Goal: Task Accomplishment & Management: Complete application form

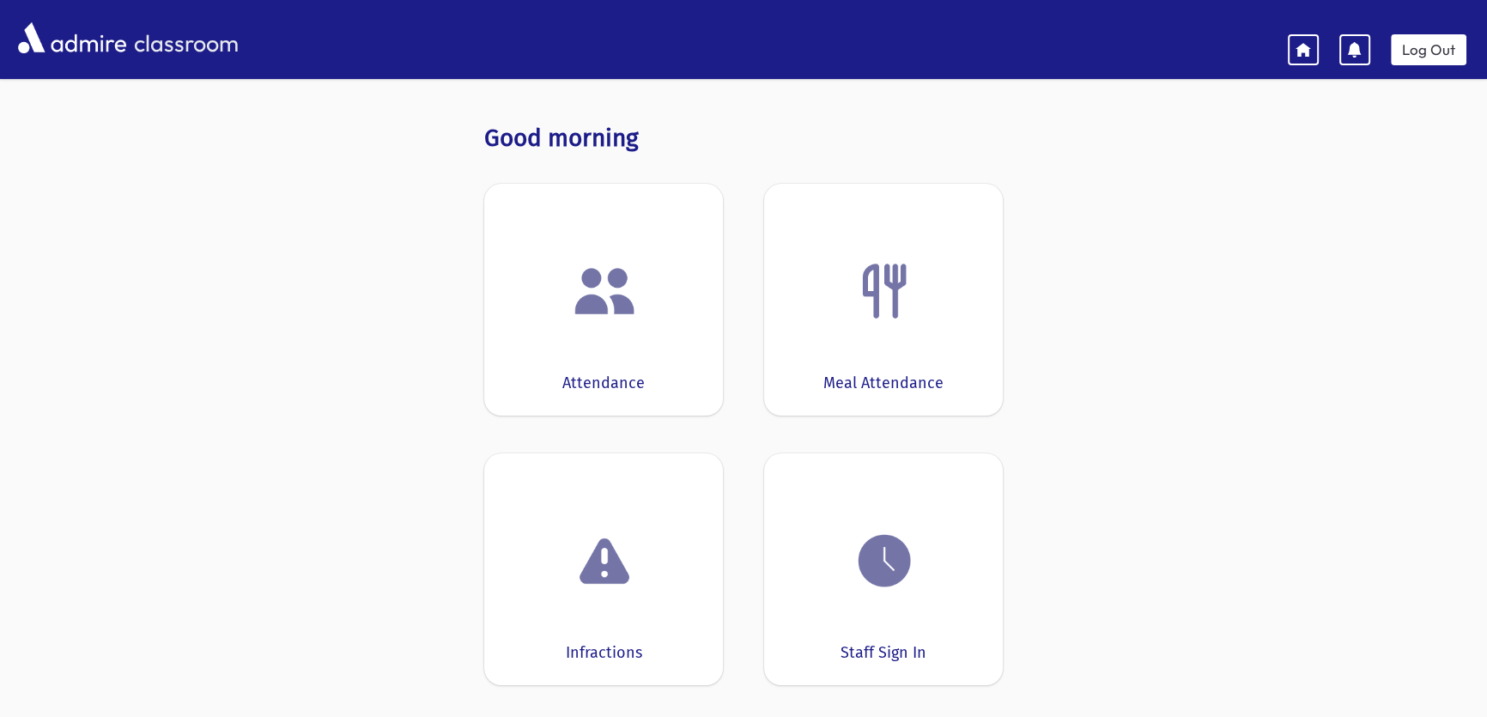
click at [630, 266] on img at bounding box center [604, 290] width 65 height 65
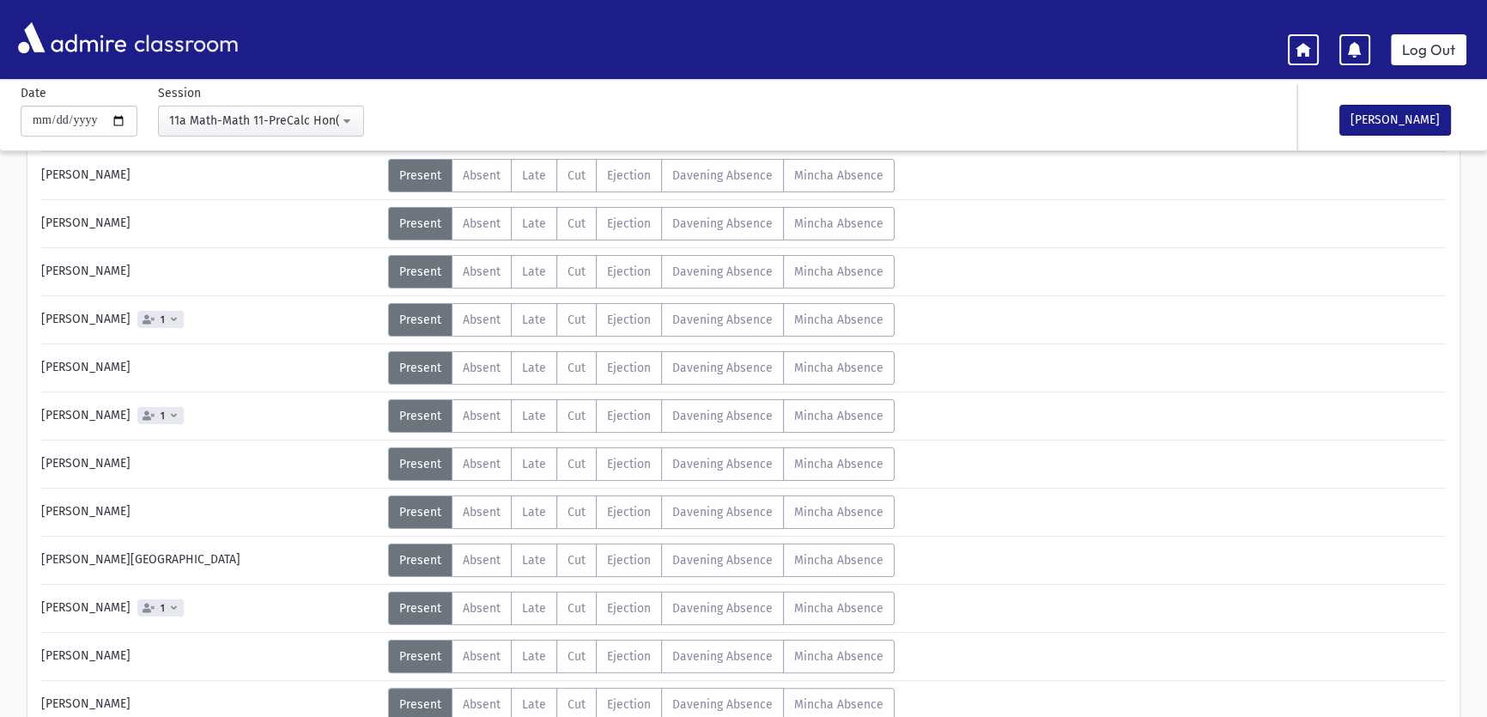
scroll to position [331, 0]
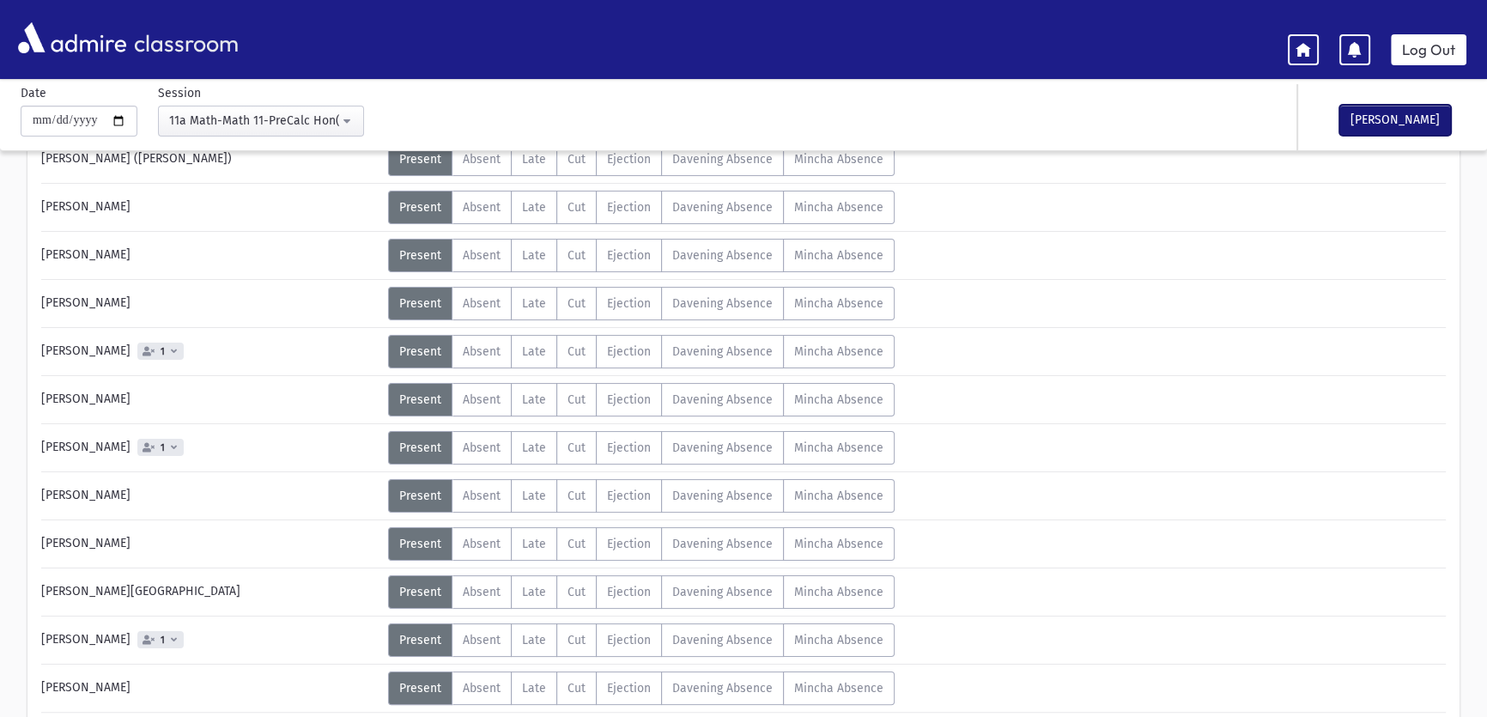
click at [1419, 134] on button "[PERSON_NAME]" at bounding box center [1396, 120] width 112 height 31
click at [309, 119] on div "11a Math-Math 11-PreCalc Hon(10:43AM-11:27AM)" at bounding box center [254, 121] width 170 height 18
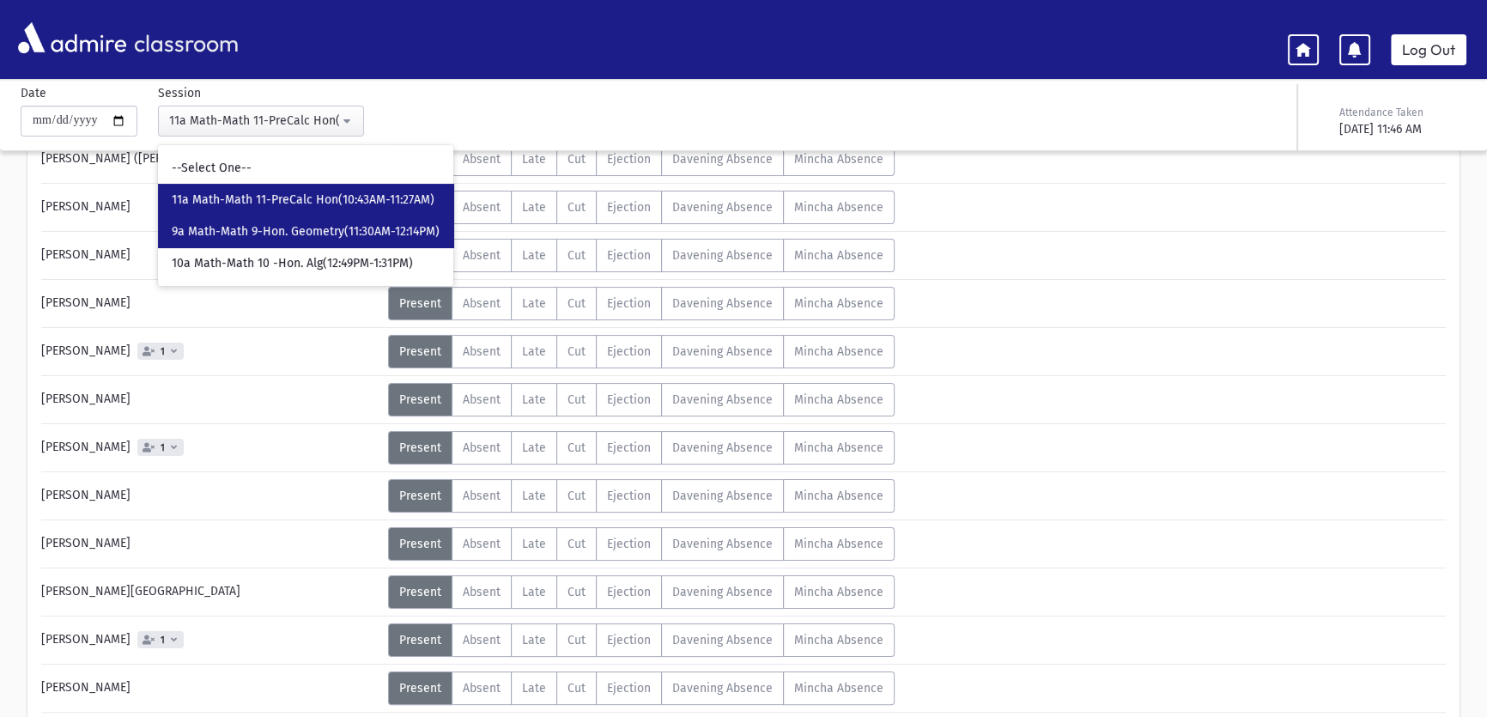
click at [396, 231] on span "9a Math-Math 9-Hon. Geometry(11:30AM-12:14PM)" at bounding box center [306, 231] width 268 height 17
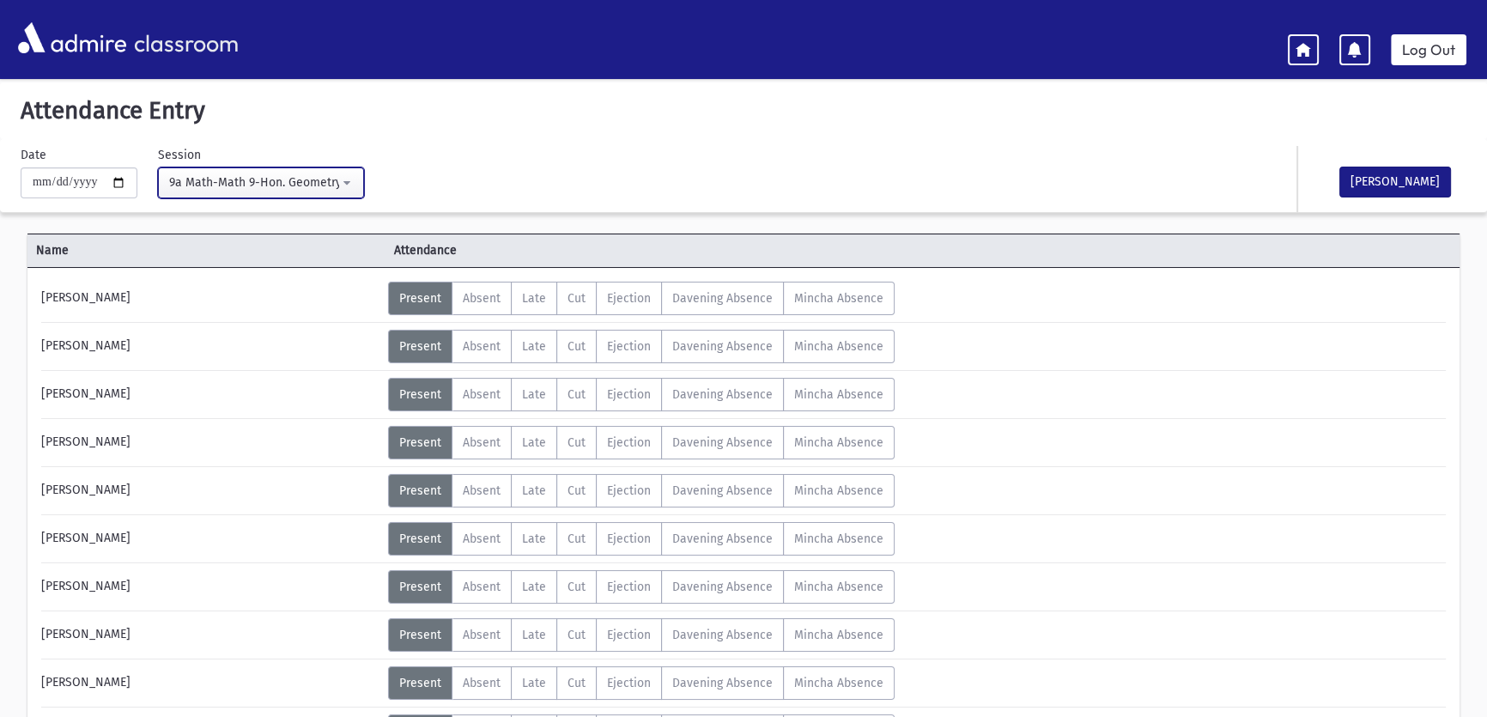
click at [339, 186] on div "9a Math-Math 9-Hon. Geometry(11:30AM-12:14PM)" at bounding box center [254, 182] width 170 height 18
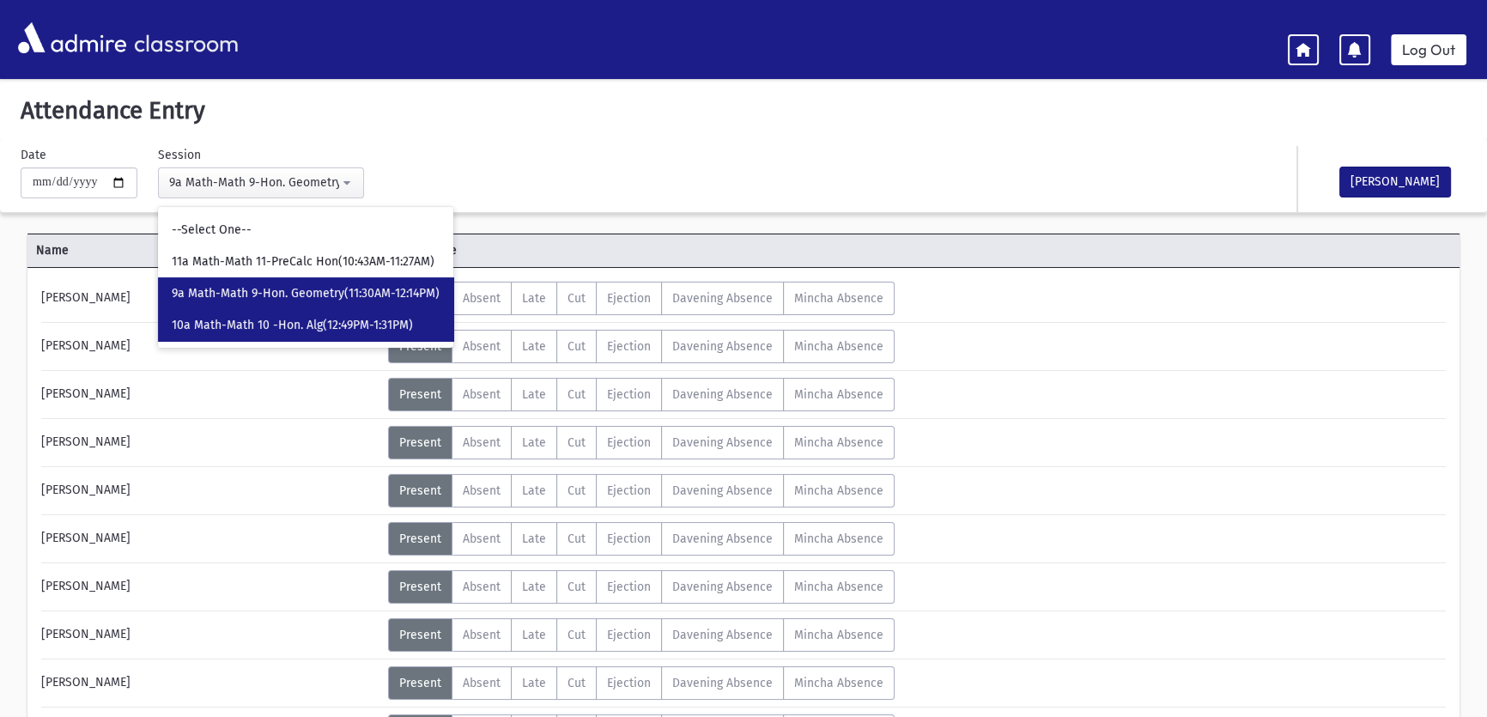
click at [335, 324] on span "10a Math-Math 10 -Hon. Alg(12:49PM-1:31PM)" at bounding box center [292, 325] width 241 height 17
select select "****"
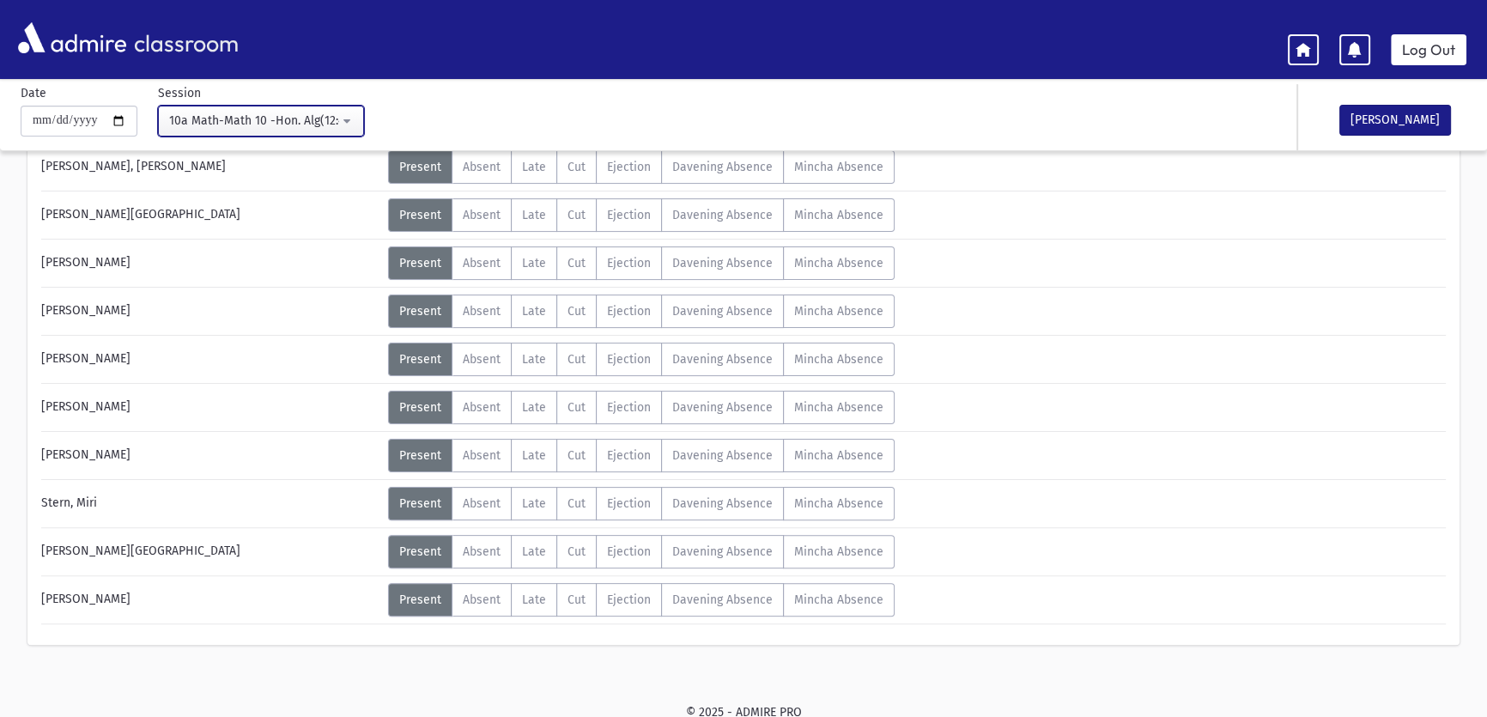
scroll to position [517, 0]
click at [1425, 44] on link "Log Out" at bounding box center [1429, 49] width 76 height 31
